Goal: Information Seeking & Learning: Learn about a topic

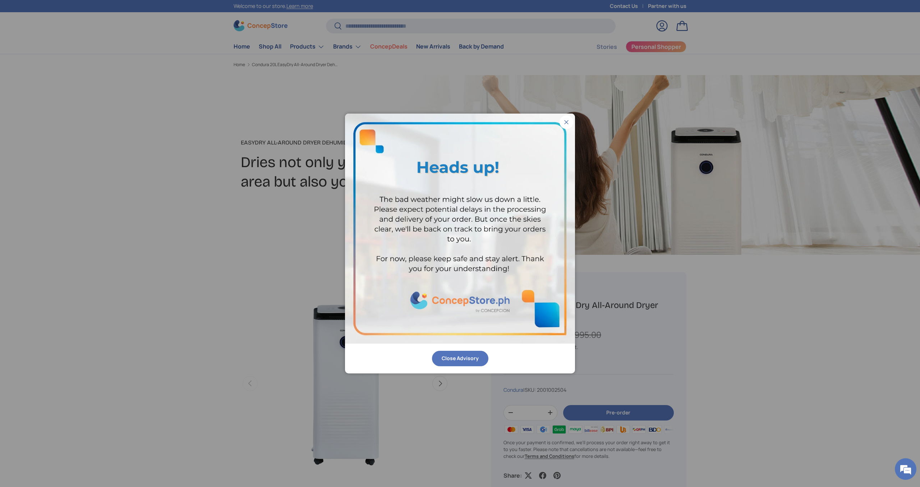
click at [566, 121] on button "Close" at bounding box center [567, 122] width 14 height 14
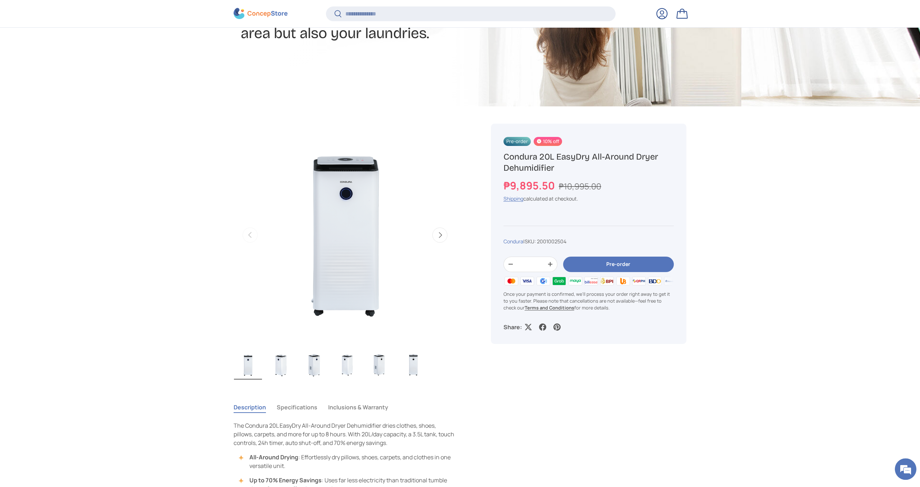
scroll to position [292, 0]
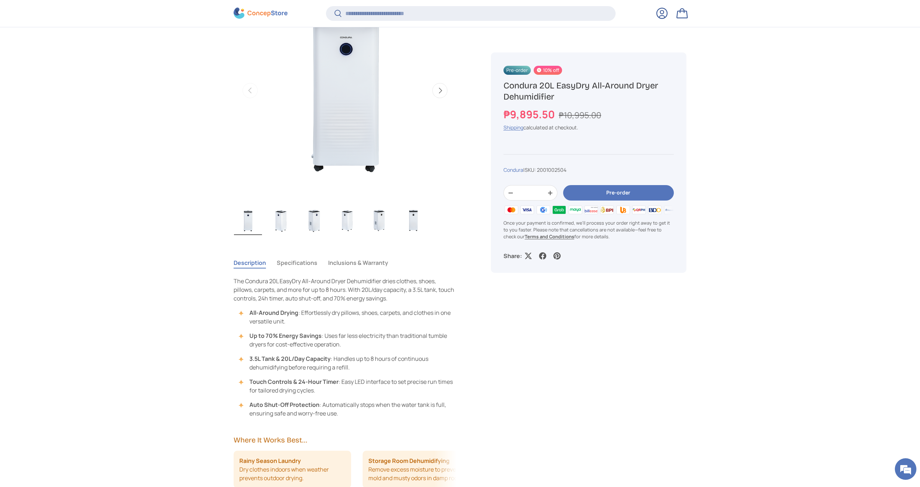
click at [296, 266] on button "Specifications" at bounding box center [297, 263] width 41 height 17
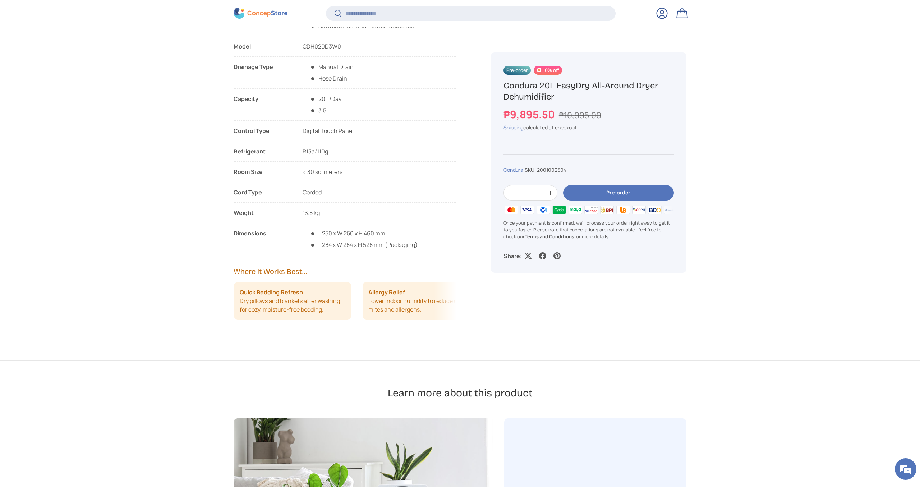
scroll to position [0, 387]
drag, startPoint x: 411, startPoint y: 312, endPoint x: 433, endPoint y: 318, distance: 22.7
drag, startPoint x: 306, startPoint y: 310, endPoint x: 453, endPoint y: 317, distance: 148.0
click at [316, 317] on ul "Rainy Season Laundry Dry clothes indoors when weather prevents outdoor drying. …" at bounding box center [204, 300] width 223 height 37
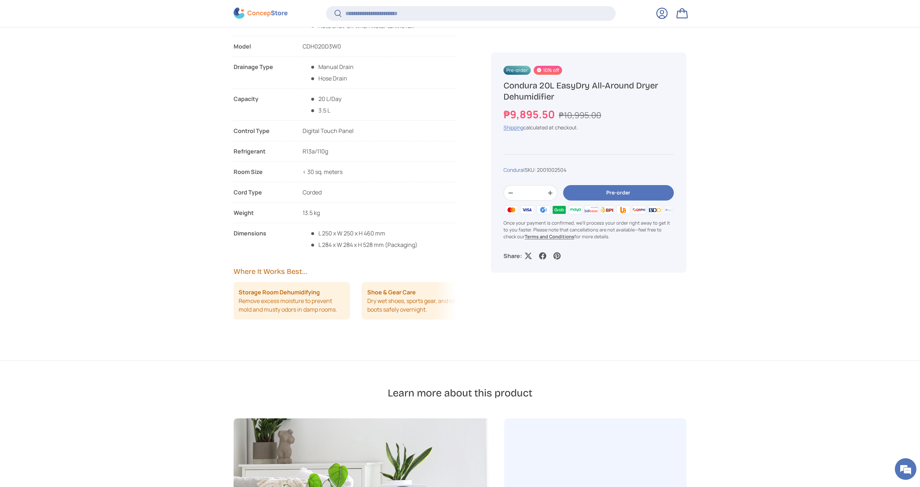
scroll to position [0, 129]
drag, startPoint x: 353, startPoint y: 315, endPoint x: 237, endPoint y: 305, distance: 116.6
click at [237, 305] on div "Rainy Season Laundry Dry clothes indoors when weather prevents outdoor drying. …" at bounding box center [345, 300] width 223 height 37
drag, startPoint x: 315, startPoint y: 305, endPoint x: 241, endPoint y: 302, distance: 74.1
click at [241, 302] on li "Quick Bedding Refresh Dry pillows and blankets after washing for cozy, moisture…" at bounding box center [272, 300] width 118 height 37
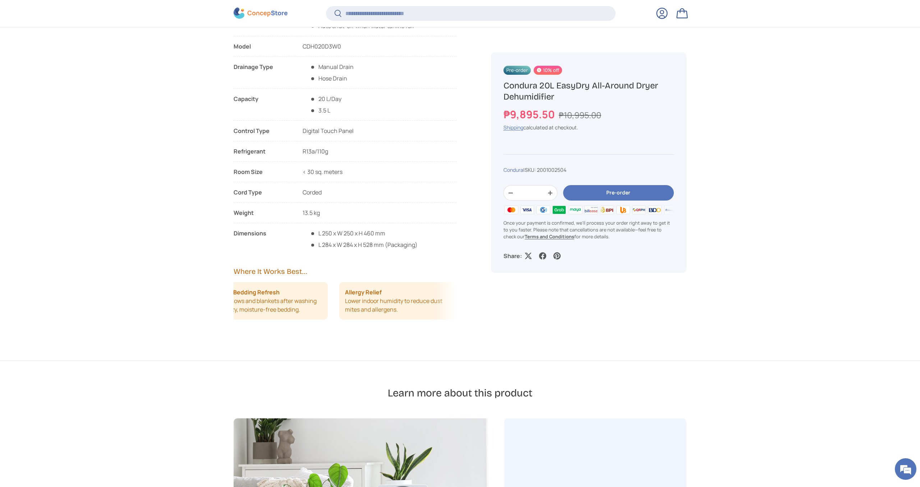
scroll to position [0, 410]
drag, startPoint x: 343, startPoint y: 308, endPoint x: 254, endPoint y: 303, distance: 89.7
drag, startPoint x: 306, startPoint y: 307, endPoint x: 349, endPoint y: 311, distance: 43.7
click at [349, 311] on li "Quick Bedding Refresh Dry pillows and blankets after washing for cozy, moisture…" at bounding box center [323, 300] width 118 height 37
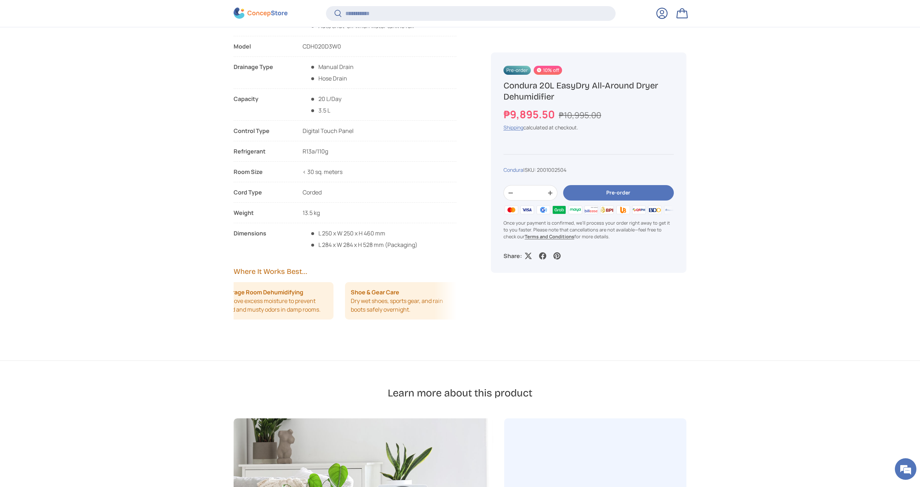
drag, startPoint x: 308, startPoint y: 311, endPoint x: 348, endPoint y: 312, distance: 40.3
click at [348, 312] on div "Rainy Season Laundry Dry clothes indoors when weather prevents outdoor drying. …" at bounding box center [345, 300] width 223 height 37
drag, startPoint x: 295, startPoint y: 309, endPoint x: 357, endPoint y: 311, distance: 61.9
click at [357, 311] on ul "Rainy Season Laundry Dry clothes indoors when weather prevents outdoor drying. …" at bounding box center [344, 300] width 223 height 37
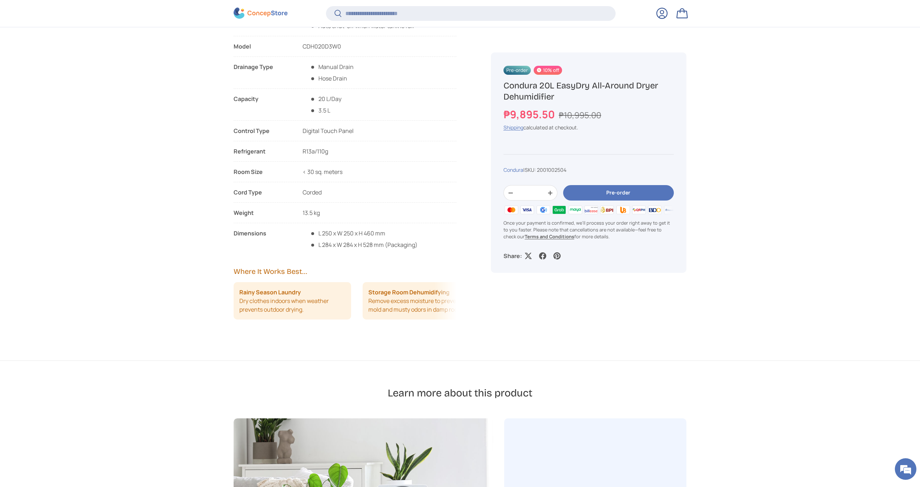
drag, startPoint x: 300, startPoint y: 311, endPoint x: 361, endPoint y: 311, distance: 60.8
click at [361, 311] on ul "Rainy Season Laundry Dry clothes indoors when weather prevents outdoor drying. …" at bounding box center [345, 300] width 223 height 37
drag, startPoint x: 390, startPoint y: 313, endPoint x: 340, endPoint y: 311, distance: 49.7
click at [340, 311] on li "Storage Room Dehumidifying Remove excess moisture to prevent mold and musty odo…" at bounding box center [294, 300] width 118 height 37
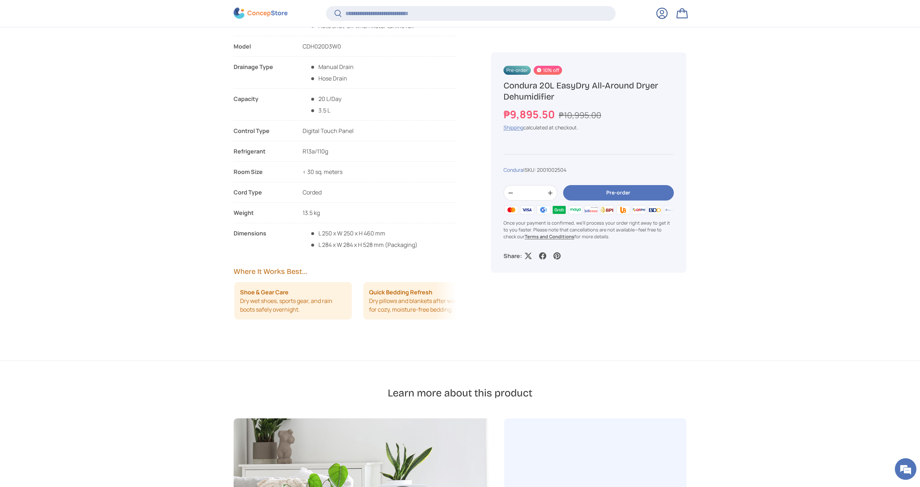
drag, startPoint x: 401, startPoint y: 312, endPoint x: 353, endPoint y: 311, distance: 47.5
click at [353, 311] on div "Rainy Season Laundry Dry clothes indoors when weather prevents outdoor drying. …" at bounding box center [345, 300] width 223 height 37
drag, startPoint x: 407, startPoint y: 313, endPoint x: 363, endPoint y: 313, distance: 43.9
click at [363, 313] on div "Rainy Season Laundry Dry clothes indoors when weather prevents outdoor drying. …" at bounding box center [345, 300] width 223 height 37
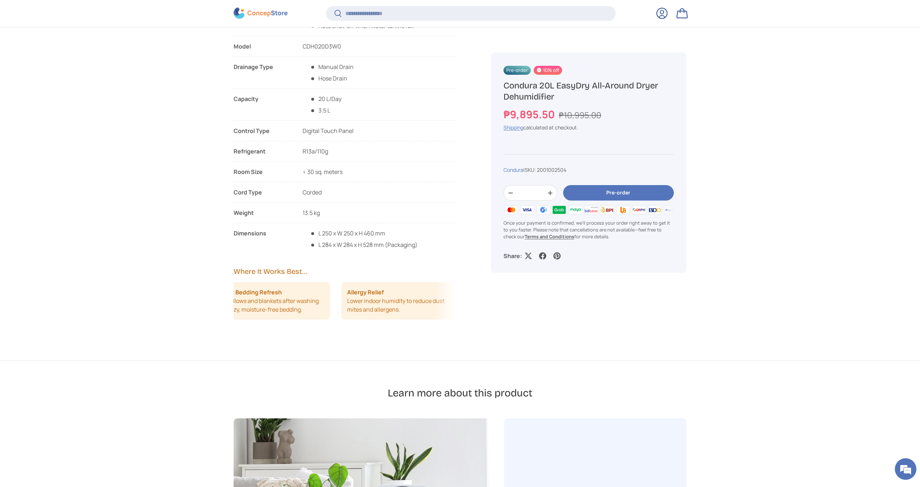
drag, startPoint x: 392, startPoint y: 314, endPoint x: 352, endPoint y: 312, distance: 40.3
click at [352, 312] on li "Allergy Relief Lower indoor humidity to reduce dust mites and allergens." at bounding box center [401, 300] width 118 height 37
drag, startPoint x: 389, startPoint y: 312, endPoint x: 299, endPoint y: 308, distance: 90.0
